Goal: Transaction & Acquisition: Obtain resource

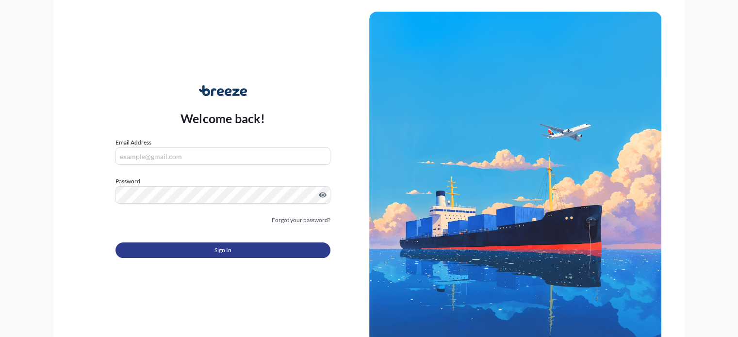
type input "[PERSON_NAME][EMAIL_ADDRESS][PERSON_NAME][DOMAIN_NAME]"
click at [284, 250] on button "Sign In" at bounding box center [223, 251] width 215 height 16
click at [217, 248] on span "Sign In" at bounding box center [223, 251] width 17 height 10
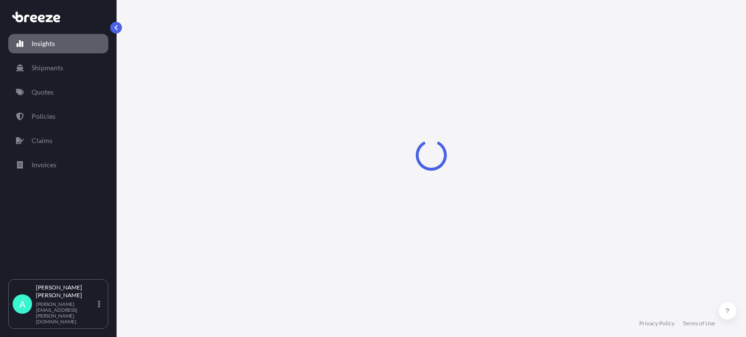
select select "2025"
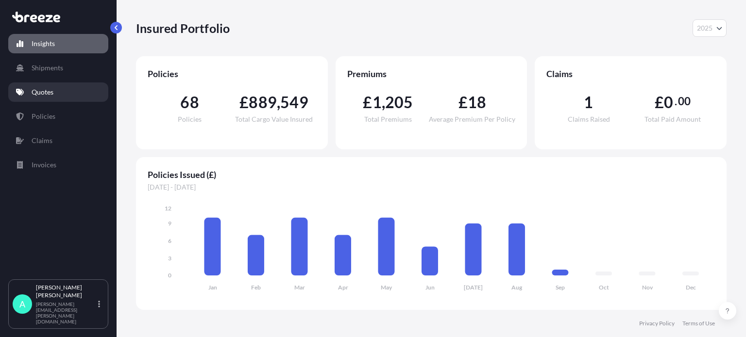
click at [47, 86] on link "Quotes" at bounding box center [58, 92] width 100 height 19
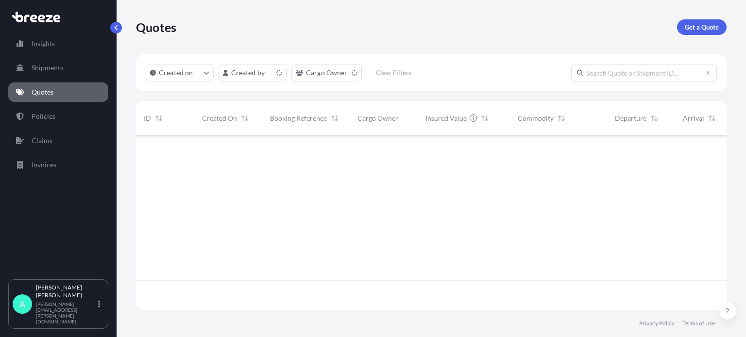
scroll to position [172, 583]
click at [716, 27] on p "Get a Quote" at bounding box center [701, 27] width 34 height 10
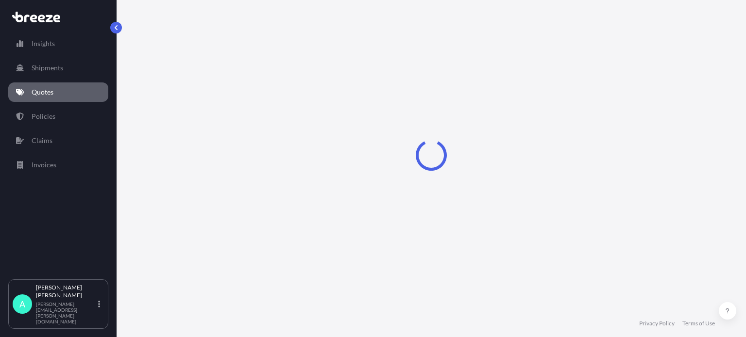
select select "Sea"
select select "1"
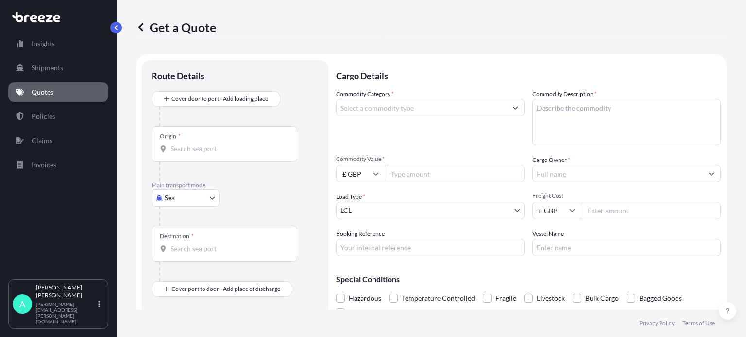
scroll to position [16, 0]
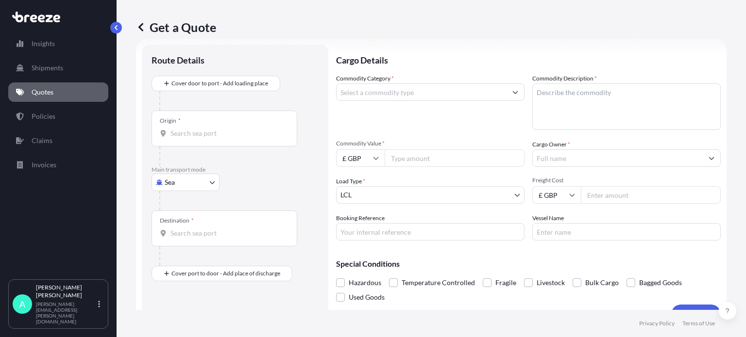
click at [196, 136] on input "Origin *" at bounding box center [227, 134] width 115 height 10
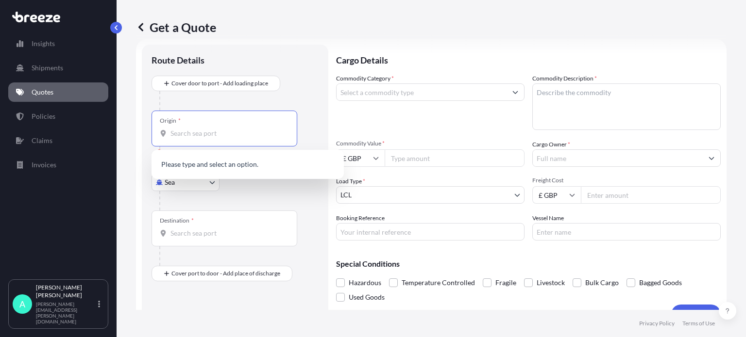
click at [185, 176] on div "Please type and select an option." at bounding box center [247, 164] width 192 height 29
click at [194, 189] on body "0 options available. Insights Shipments Quotes Policies Claims Invoices A [PERS…" at bounding box center [373, 168] width 746 height 337
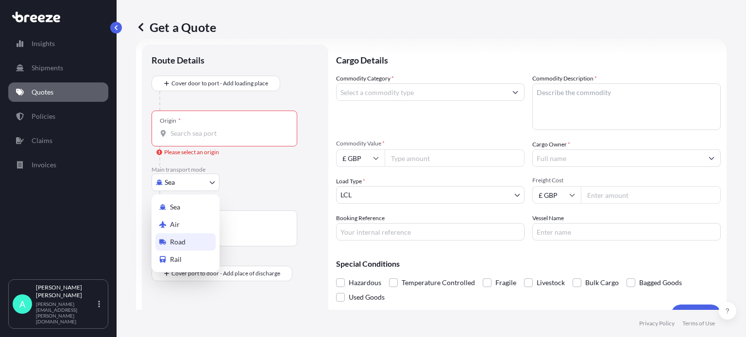
click at [177, 242] on span "Road" at bounding box center [178, 242] width 16 height 10
select select "Road"
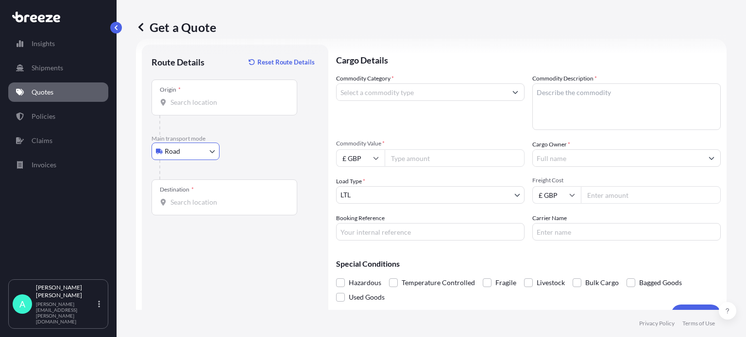
click at [194, 112] on div "Origin *" at bounding box center [224, 98] width 146 height 36
click at [194, 107] on input "Origin *" at bounding box center [227, 103] width 115 height 10
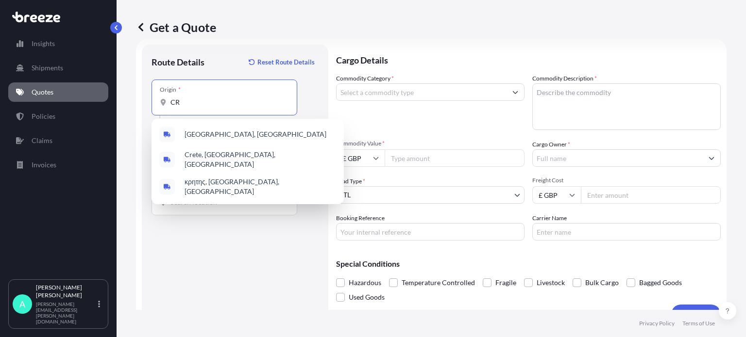
type input "C"
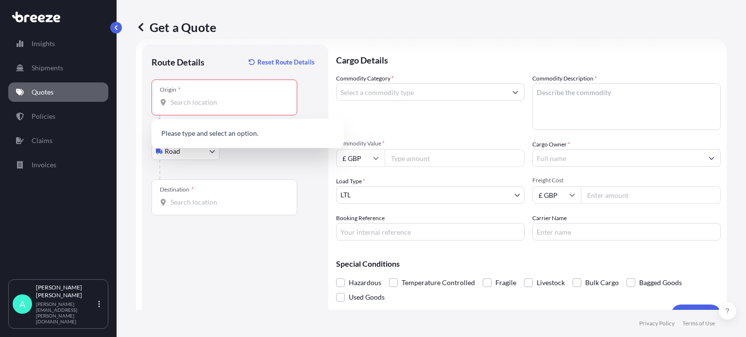
click at [199, 89] on div "Origin *" at bounding box center [224, 98] width 146 height 36
click at [199, 98] on input "Origin * Please select an origin" at bounding box center [227, 103] width 115 height 10
paste input "CHERSONISOS CRETE , CREECE"
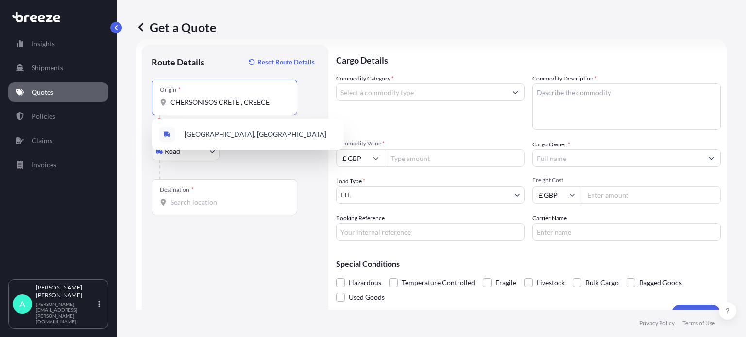
click at [248, 98] on input "CHERSONISOS CRETE , CREECE" at bounding box center [227, 103] width 115 height 10
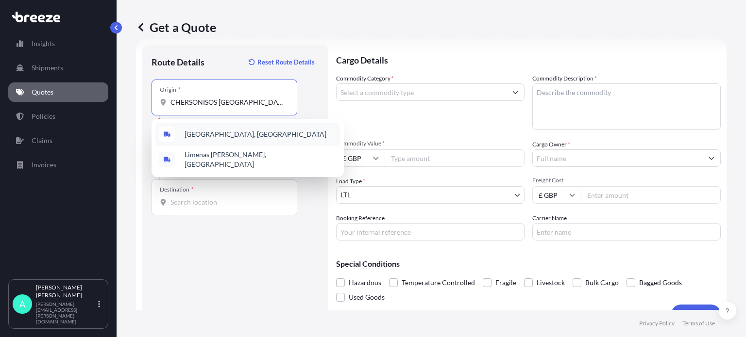
type input "CHERSONISOS [GEOGRAPHIC_DATA] , [GEOGRAPHIC_DATA]"
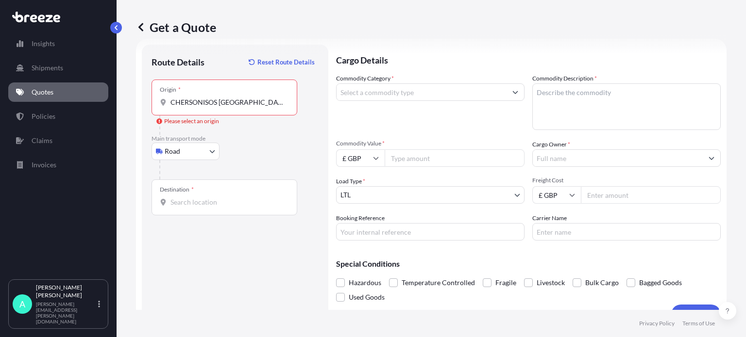
click at [280, 101] on input "CHERSONISOS [GEOGRAPHIC_DATA] , [GEOGRAPHIC_DATA]" at bounding box center [227, 103] width 115 height 10
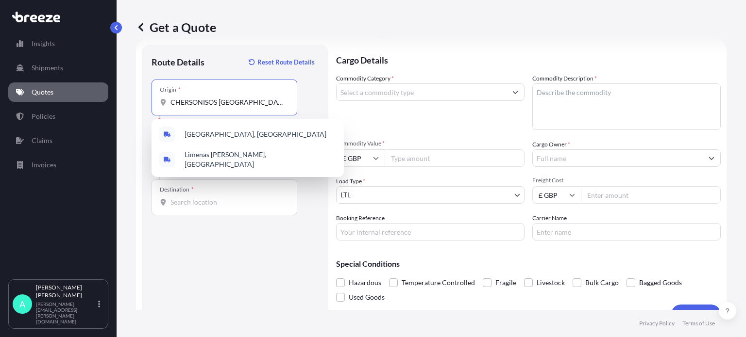
drag, startPoint x: 280, startPoint y: 102, endPoint x: 118, endPoint y: 103, distance: 161.2
click at [118, 103] on div "Get a Quote Route Details Reset Route Details Place of loading Road Road Rail O…" at bounding box center [431, 155] width 629 height 310
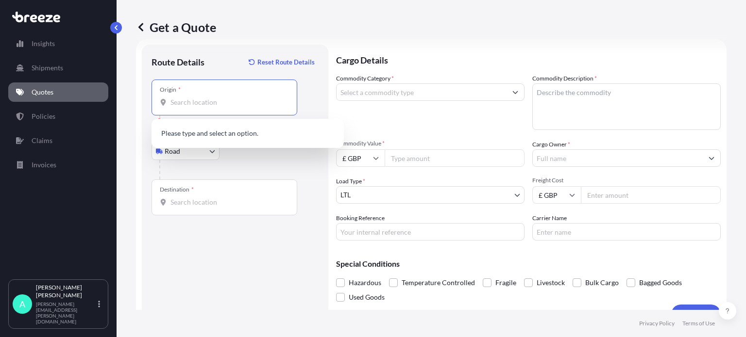
paste input "EL. VENIZELOU 77 CHERSONISOS CRETE , CREECE"
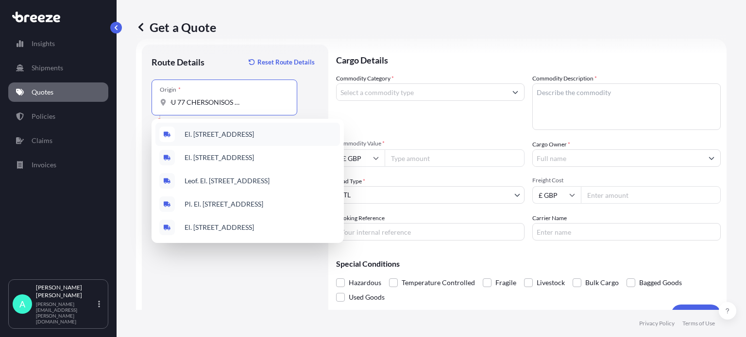
click at [254, 137] on span "El. [STREET_ADDRESS]" at bounding box center [218, 135] width 69 height 10
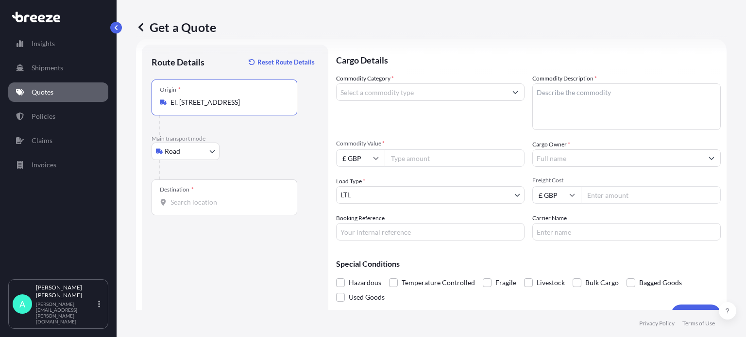
type input "El. [STREET_ADDRESS]"
click at [193, 205] on input "Destination *" at bounding box center [227, 203] width 115 height 10
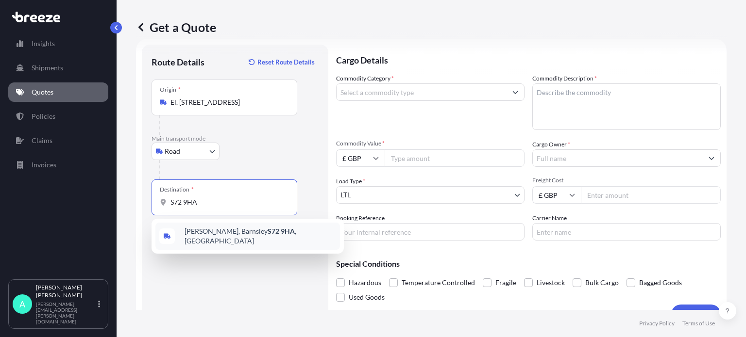
click at [222, 231] on span "[PERSON_NAME][STREET_ADDRESS][PERSON_NAME]" at bounding box center [259, 236] width 151 height 19
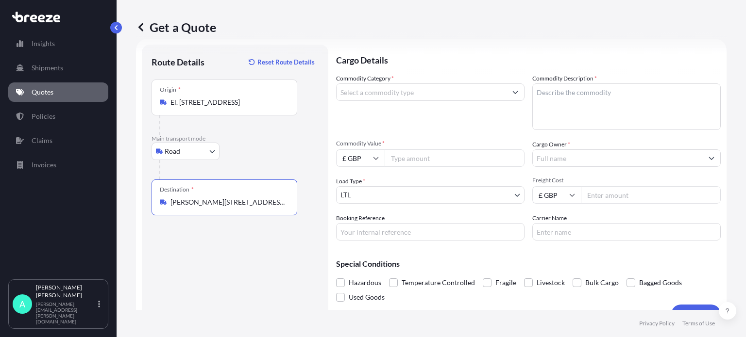
type input "[PERSON_NAME][STREET_ADDRESS][PERSON_NAME]"
click at [418, 89] on input "Commodity Category *" at bounding box center [421, 91] width 170 height 17
click at [401, 95] on input "Commodity Category *" at bounding box center [421, 91] width 170 height 17
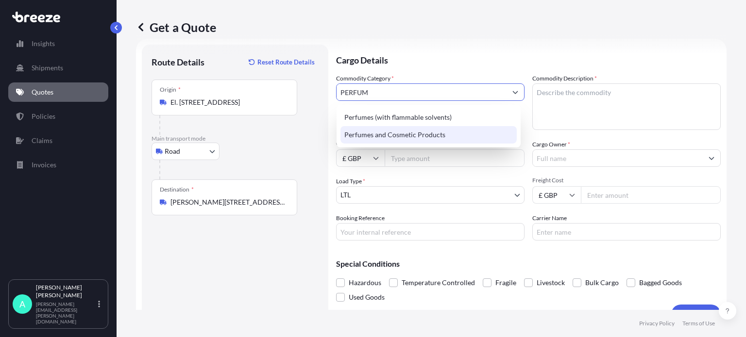
click at [425, 136] on div "Perfumes and Cosmetic Products" at bounding box center [428, 134] width 176 height 17
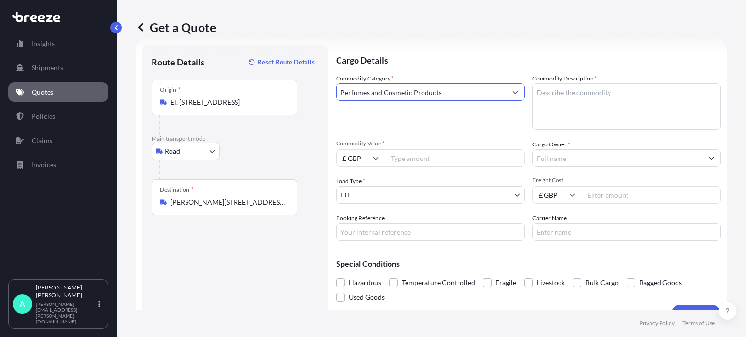
type input "Perfumes and Cosmetic Products"
click at [587, 102] on textarea "Commodity Description *" at bounding box center [626, 106] width 188 height 47
type textarea "e"
type textarea "Eau de Parfum"
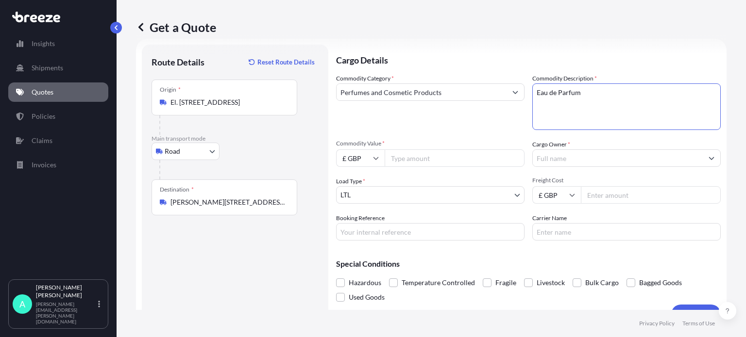
click at [416, 157] on input "Commodity Value *" at bounding box center [454, 158] width 140 height 17
paste input "16594.44"
type input "16594.44"
click at [562, 160] on input "Cargo Owner *" at bounding box center [618, 158] width 170 height 17
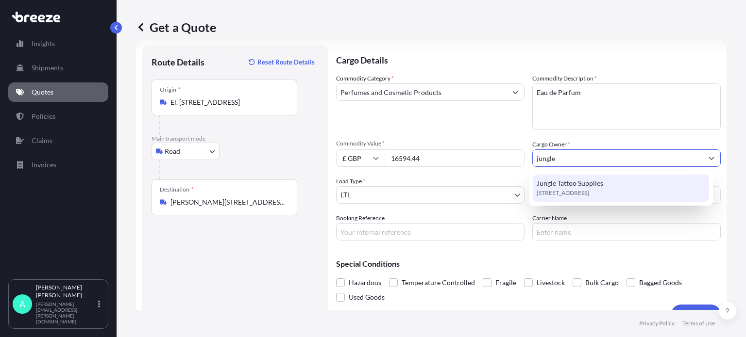
click at [561, 196] on span "[STREET_ADDRESS]" at bounding box center [562, 193] width 52 height 10
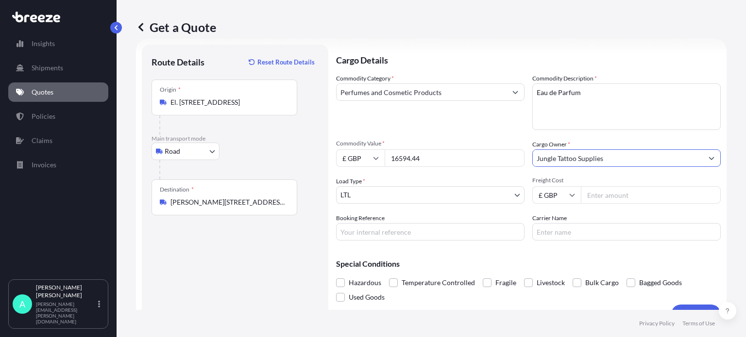
type input "Jungle Tattoo Supplies"
click at [396, 234] on input "Booking Reference" at bounding box center [430, 231] width 188 height 17
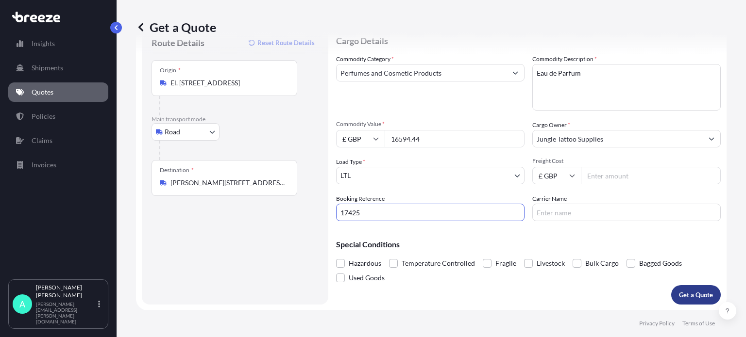
type input "17425"
click at [680, 296] on p "Get a Quote" at bounding box center [696, 295] width 34 height 10
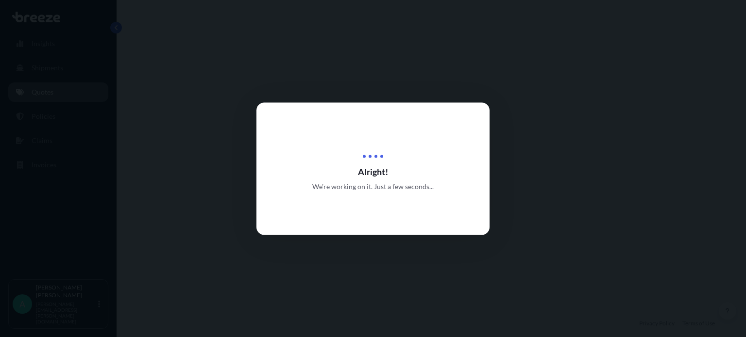
select select "Road"
select select "1"
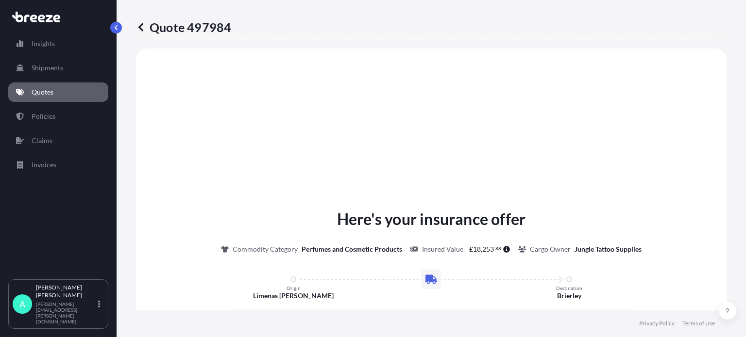
scroll to position [64, 0]
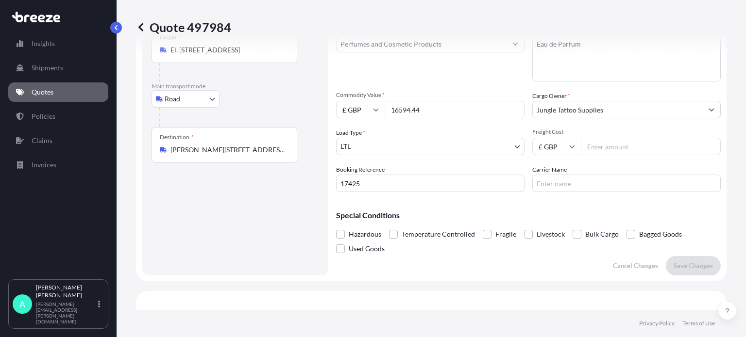
click at [607, 147] on input "Freight Cost" at bounding box center [651, 146] width 140 height 17
click at [610, 148] on input "Freight Cost" at bounding box center [651, 146] width 140 height 17
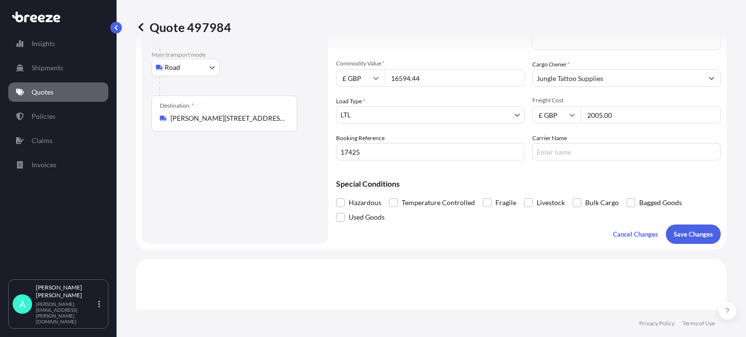
scroll to position [113, 0]
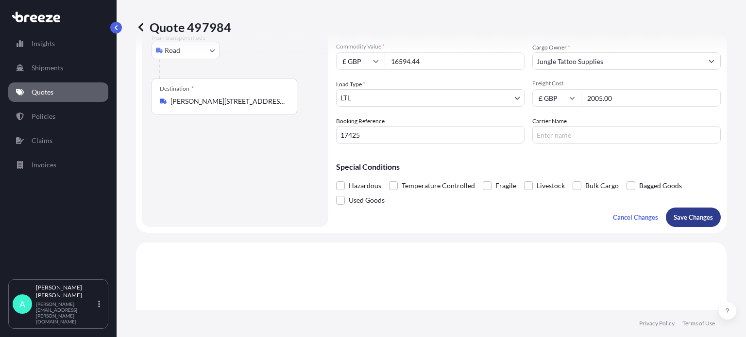
type input "2005.00"
click at [688, 221] on p "Save Changes" at bounding box center [692, 218] width 39 height 10
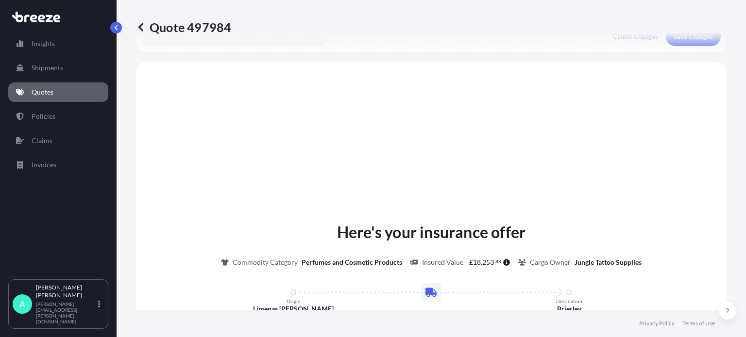
scroll to position [307, 0]
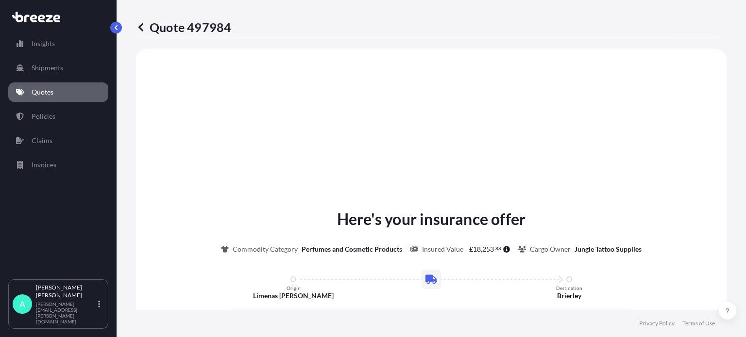
select select "Road"
select select "1"
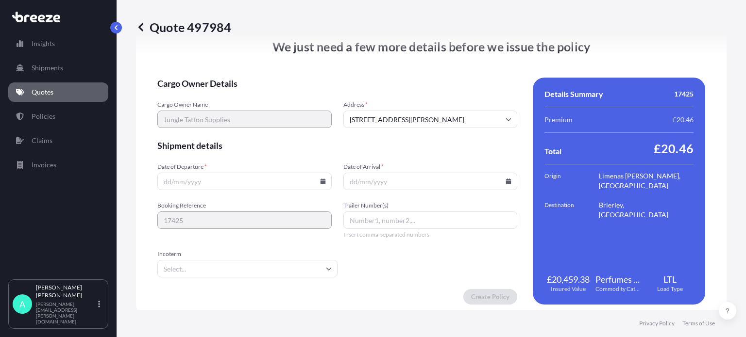
scroll to position [1222, 0]
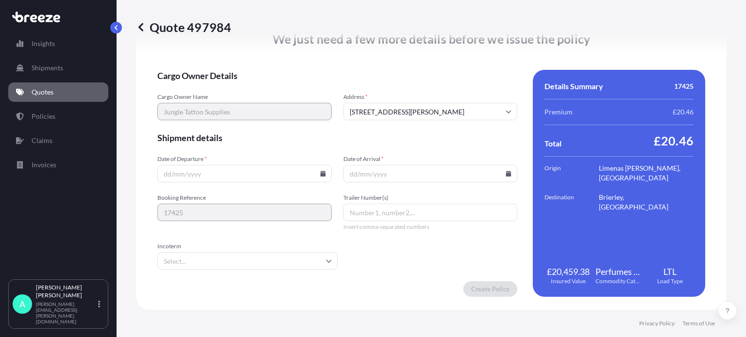
click at [234, 171] on input "Date of Departure *" at bounding box center [244, 173] width 174 height 17
click at [320, 178] on input "Date of Departure *" at bounding box center [244, 173] width 174 height 17
click at [321, 175] on icon at bounding box center [322, 174] width 5 height 6
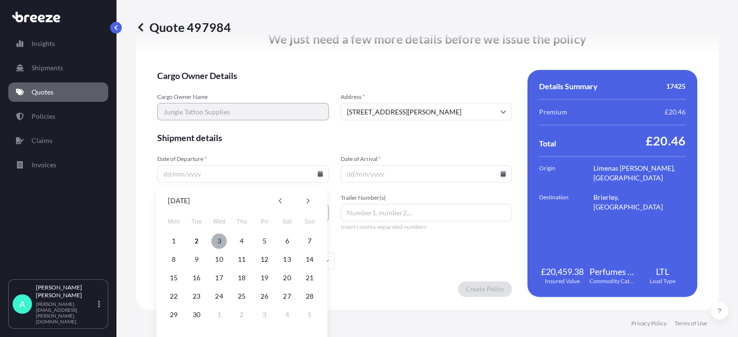
click at [218, 243] on button "3" at bounding box center [220, 241] width 16 height 16
type input "[DATE]"
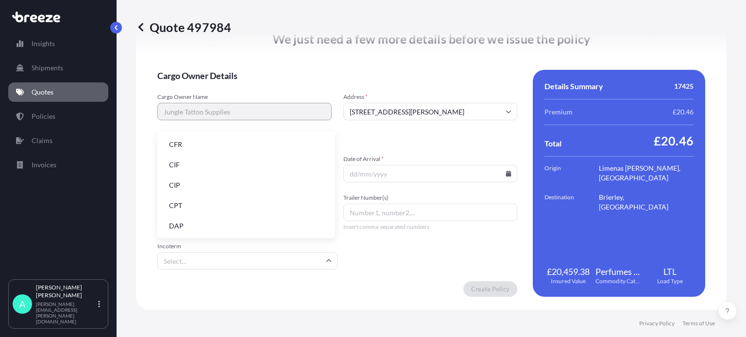
click at [245, 252] on input "Incoterm" at bounding box center [247, 260] width 180 height 17
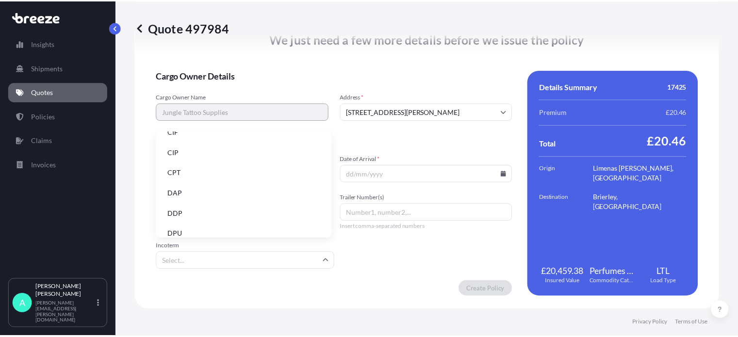
scroll to position [97, 0]
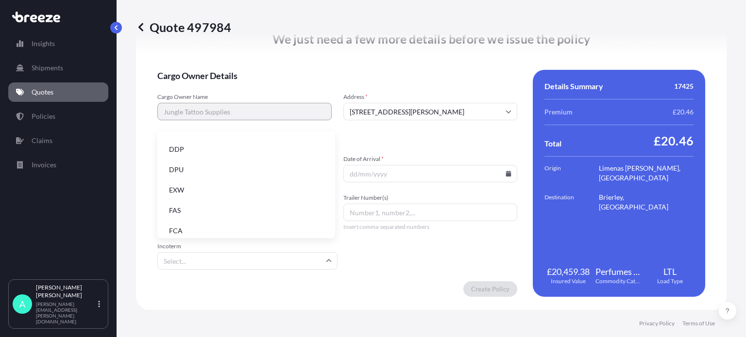
click at [190, 192] on li "EXW" at bounding box center [246, 190] width 170 height 18
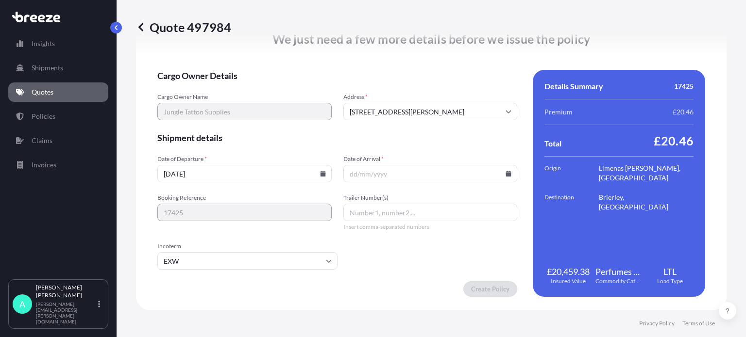
click at [505, 172] on icon at bounding box center [508, 174] width 6 height 6
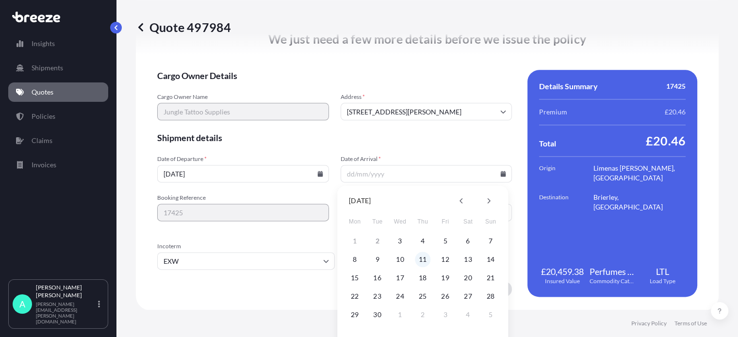
scroll to position [18, 0]
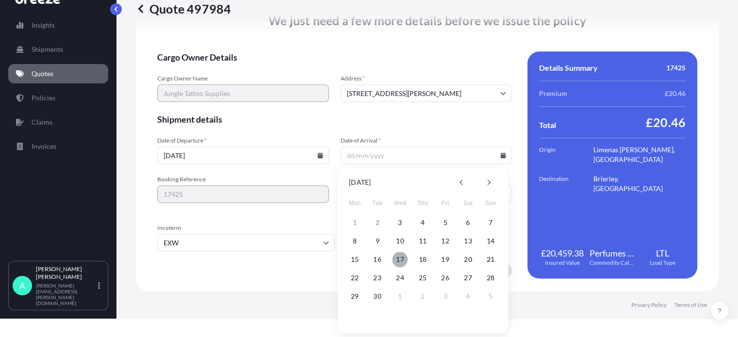
click at [399, 260] on button "17" at bounding box center [401, 260] width 16 height 16
type input "[DATE]"
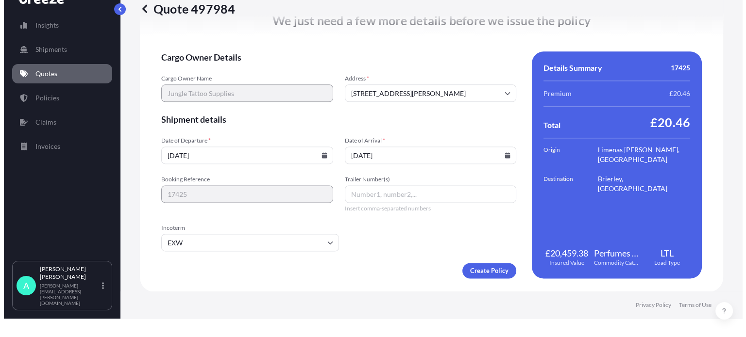
scroll to position [0, 0]
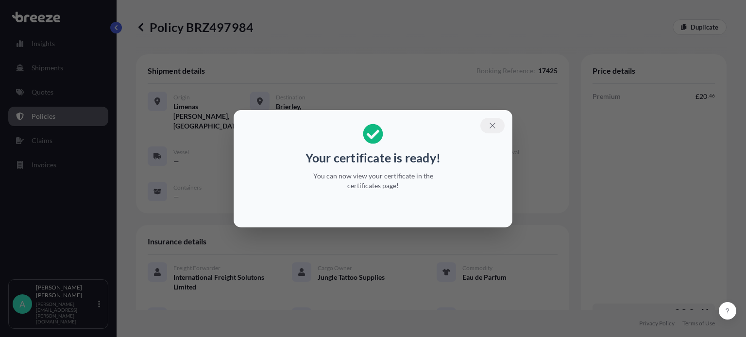
click at [495, 126] on icon "button" at bounding box center [492, 125] width 9 height 9
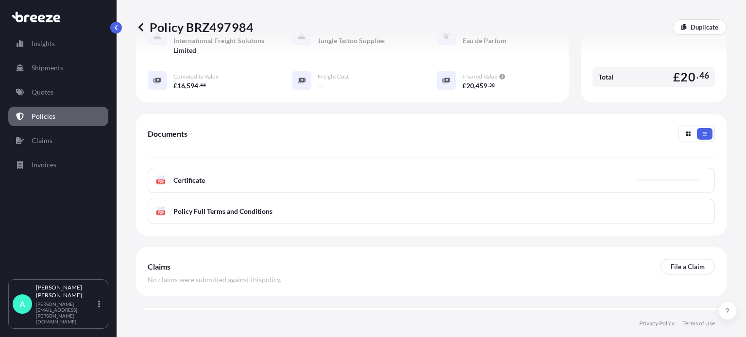
scroll to position [243, 0]
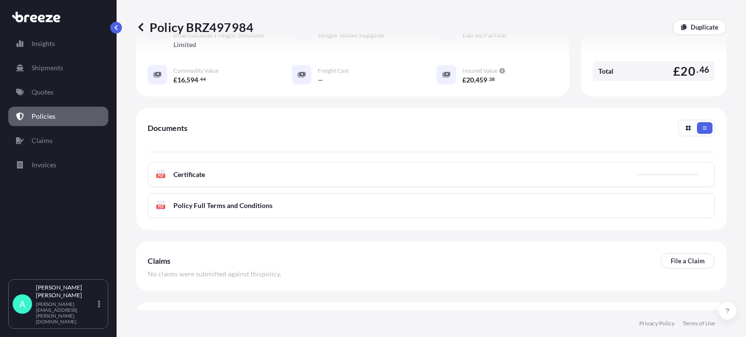
click at [235, 162] on div "PDF Certificate" at bounding box center [431, 174] width 567 height 25
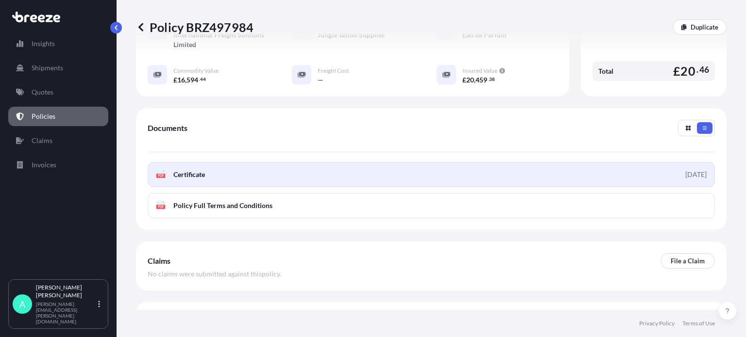
click at [264, 169] on link "PDF Certificate [DATE]" at bounding box center [431, 174] width 567 height 25
